Goal: Information Seeking & Learning: Learn about a topic

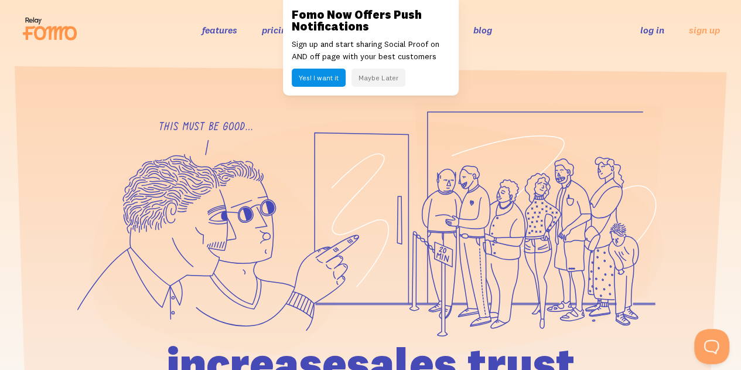
click at [368, 74] on button "Maybe Later" at bounding box center [378, 78] width 54 height 18
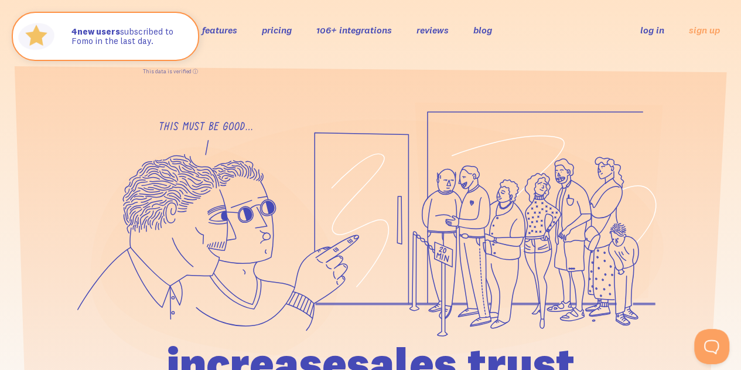
click at [228, 27] on link "features" at bounding box center [219, 30] width 35 height 12
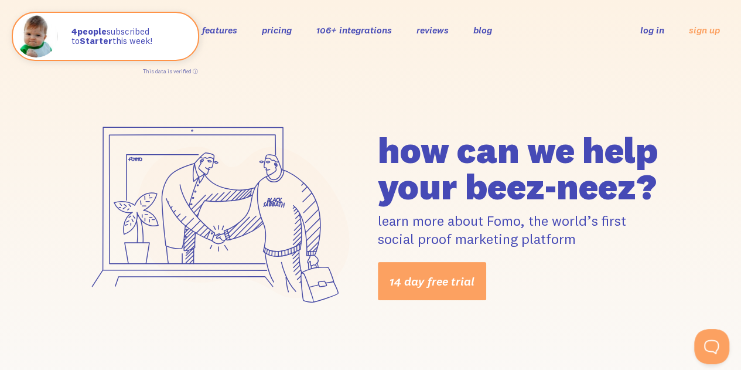
click at [273, 29] on link "pricing" at bounding box center [277, 30] width 30 height 12
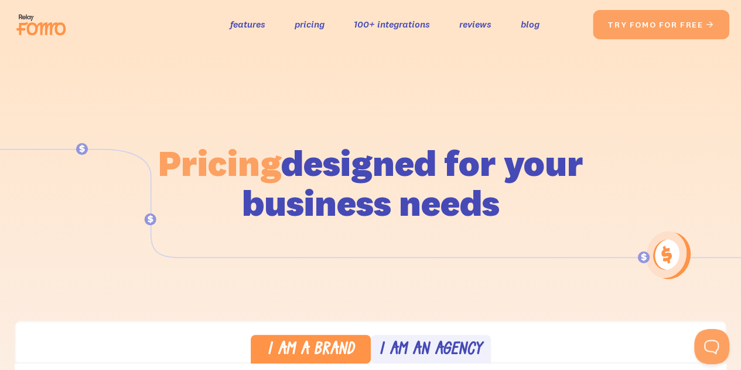
click at [52, 28] on img at bounding box center [45, 24] width 66 height 37
